Goal: Information Seeking & Learning: Check status

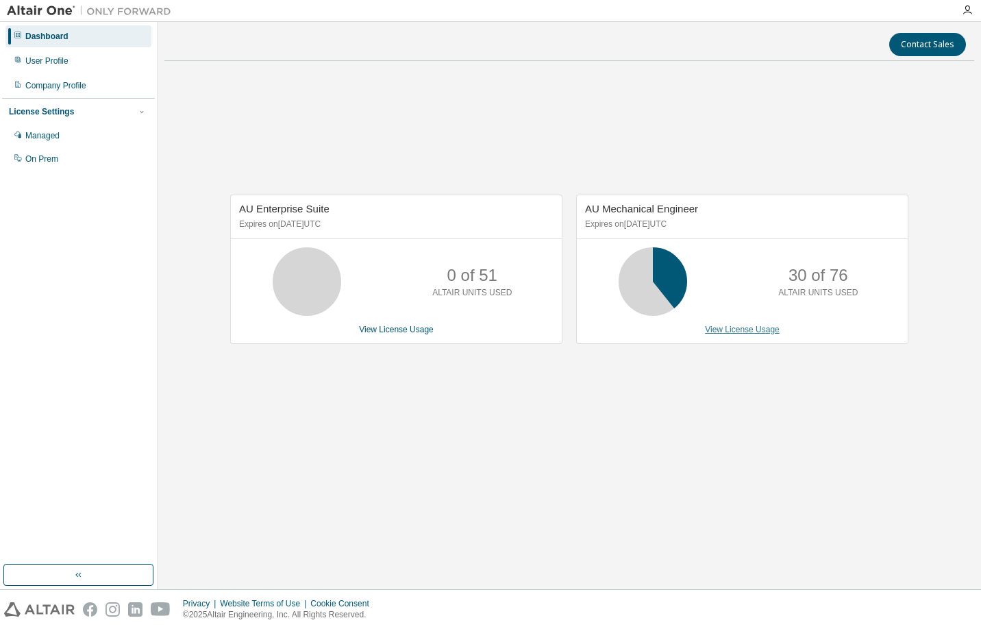
click at [747, 334] on link "View License Usage" at bounding box center [742, 330] width 75 height 10
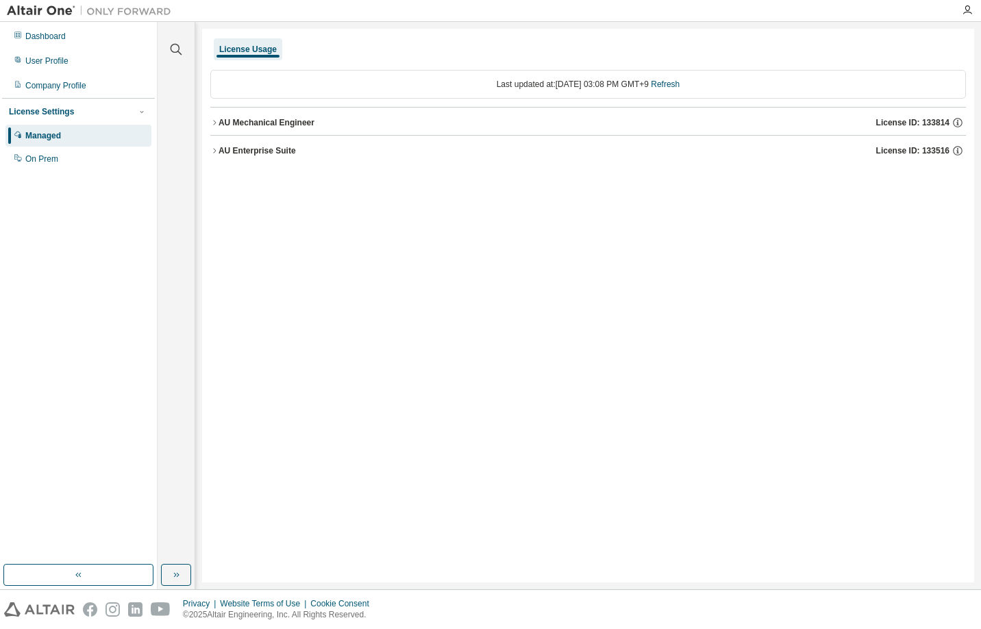
click at [217, 147] on icon "button" at bounding box center [214, 151] width 8 height 8
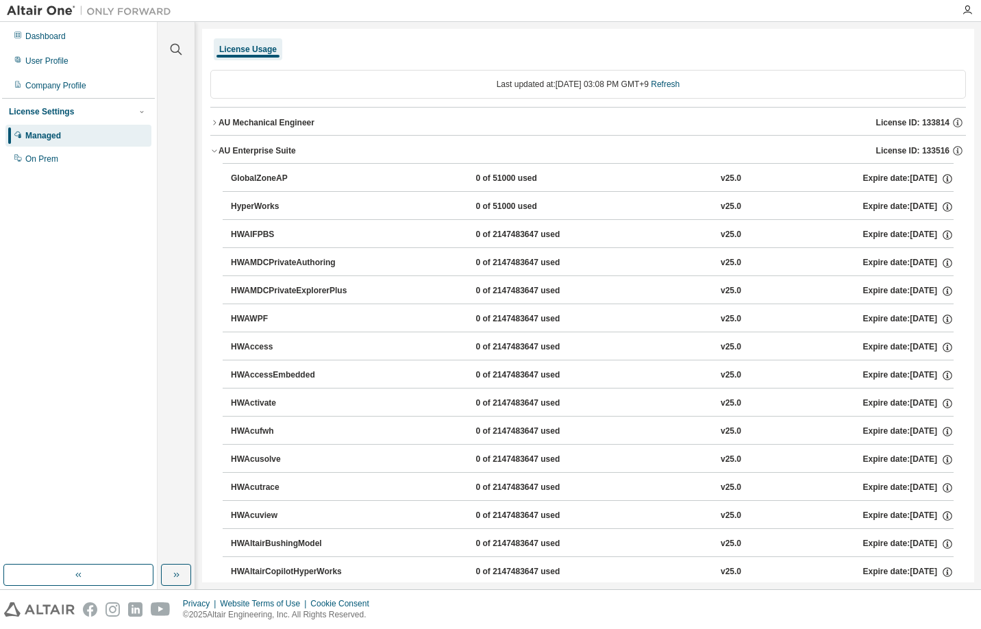
click at [214, 125] on icon "button" at bounding box center [214, 123] width 8 height 8
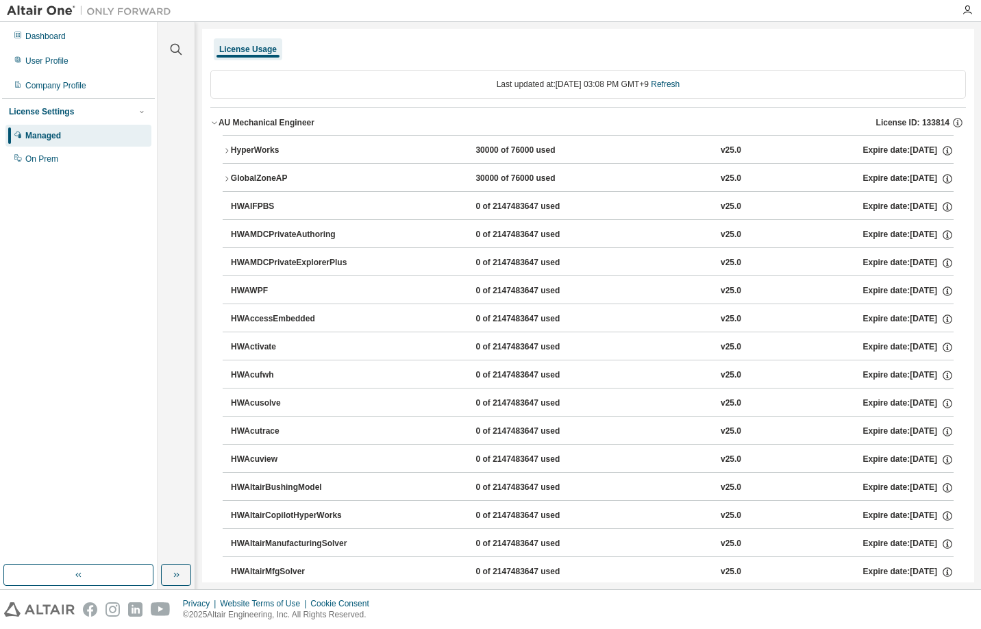
click at [225, 153] on icon "button" at bounding box center [227, 151] width 8 height 8
